Goal: Use online tool/utility: Utilize a website feature to perform a specific function

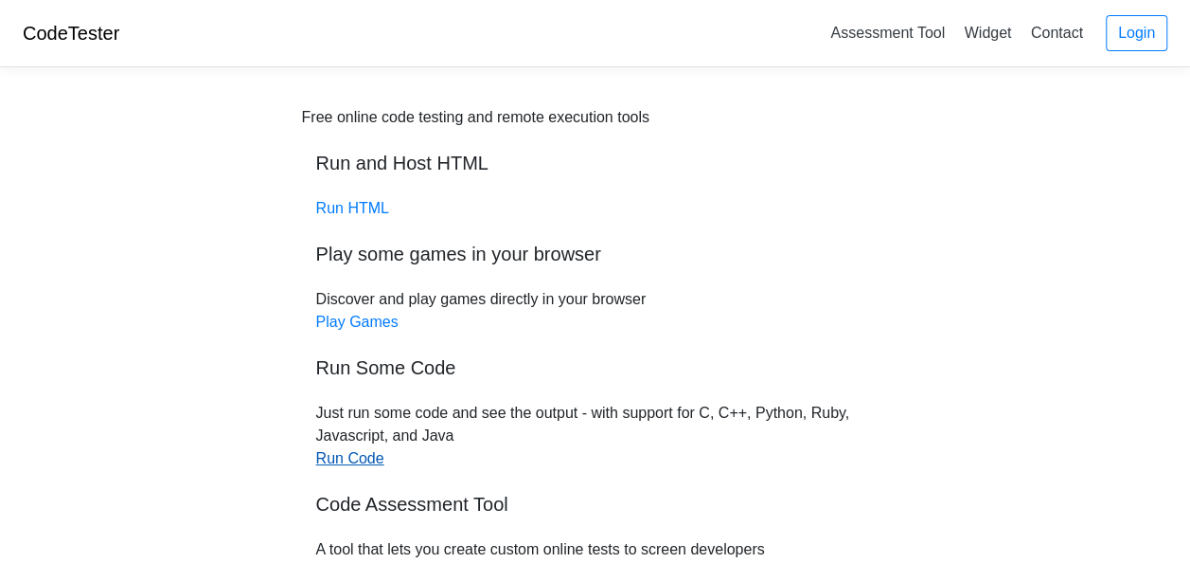
click at [335, 457] on link "Run Code" at bounding box center [350, 458] width 68 height 16
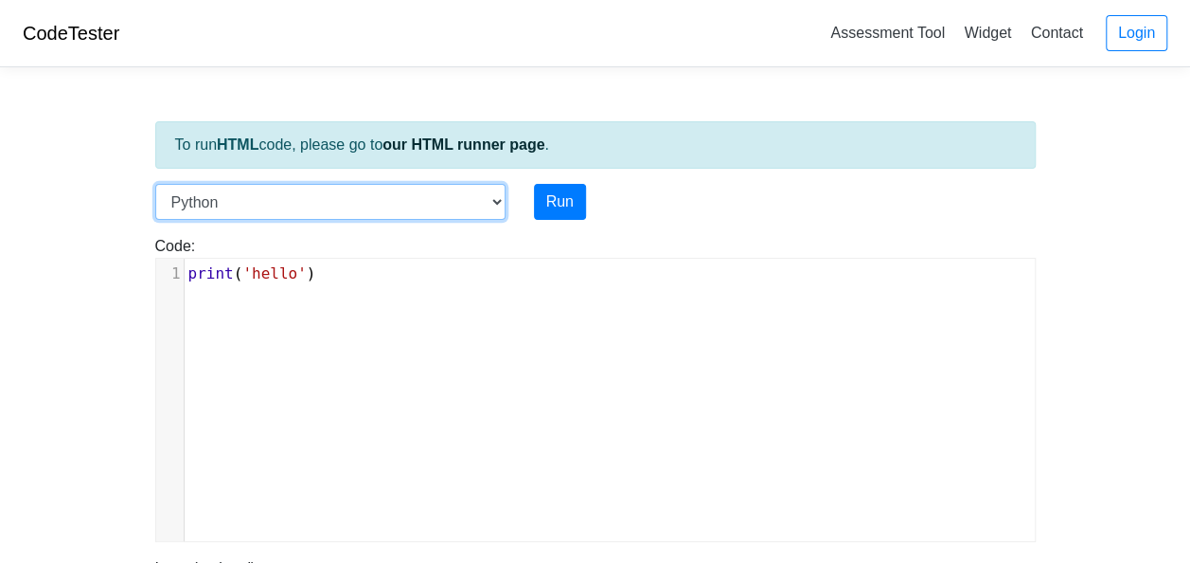
click at [496, 197] on select "C C++ Go Java Javascript Python Ruby" at bounding box center [330, 202] width 350 height 36
select select "c"
click at [155, 184] on select "C C++ Go Java Javascript Python Ruby" at bounding box center [330, 202] width 350 height 36
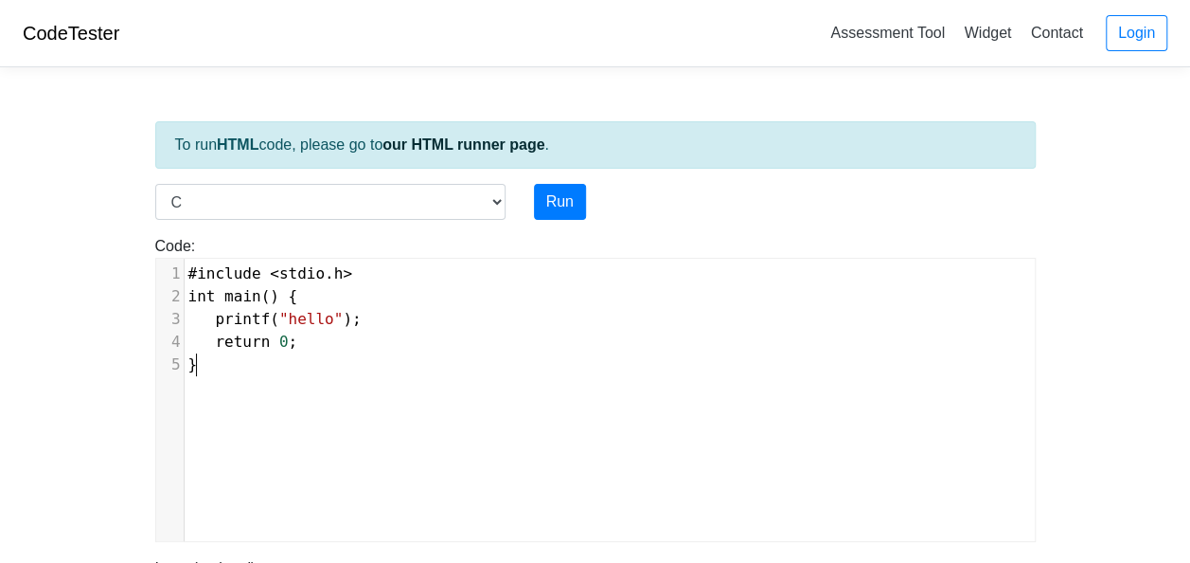
scroll to position [8, 0]
click at [263, 362] on pre "}" at bounding box center [618, 364] width 866 height 23
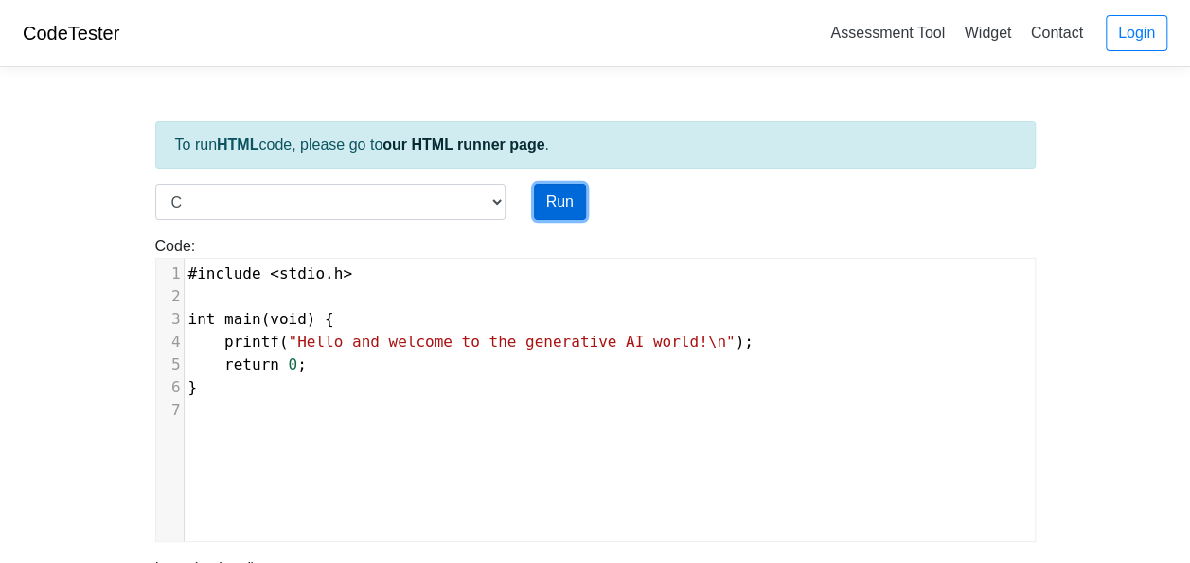
click at [555, 205] on button "Run" at bounding box center [560, 202] width 52 height 36
type input "https://codetester.io/runner?s=noWgdrPVl7"
type textarea "Stdout: Hello and welcome to the generative AI world!"
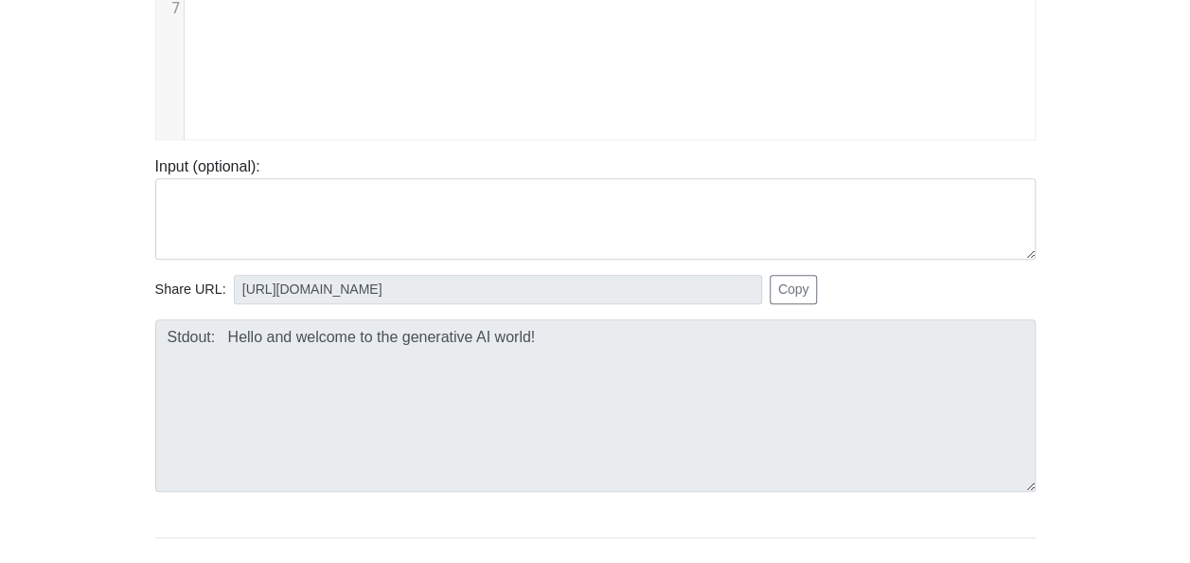
scroll to position [403, 0]
